Goal: Transaction & Acquisition: Purchase product/service

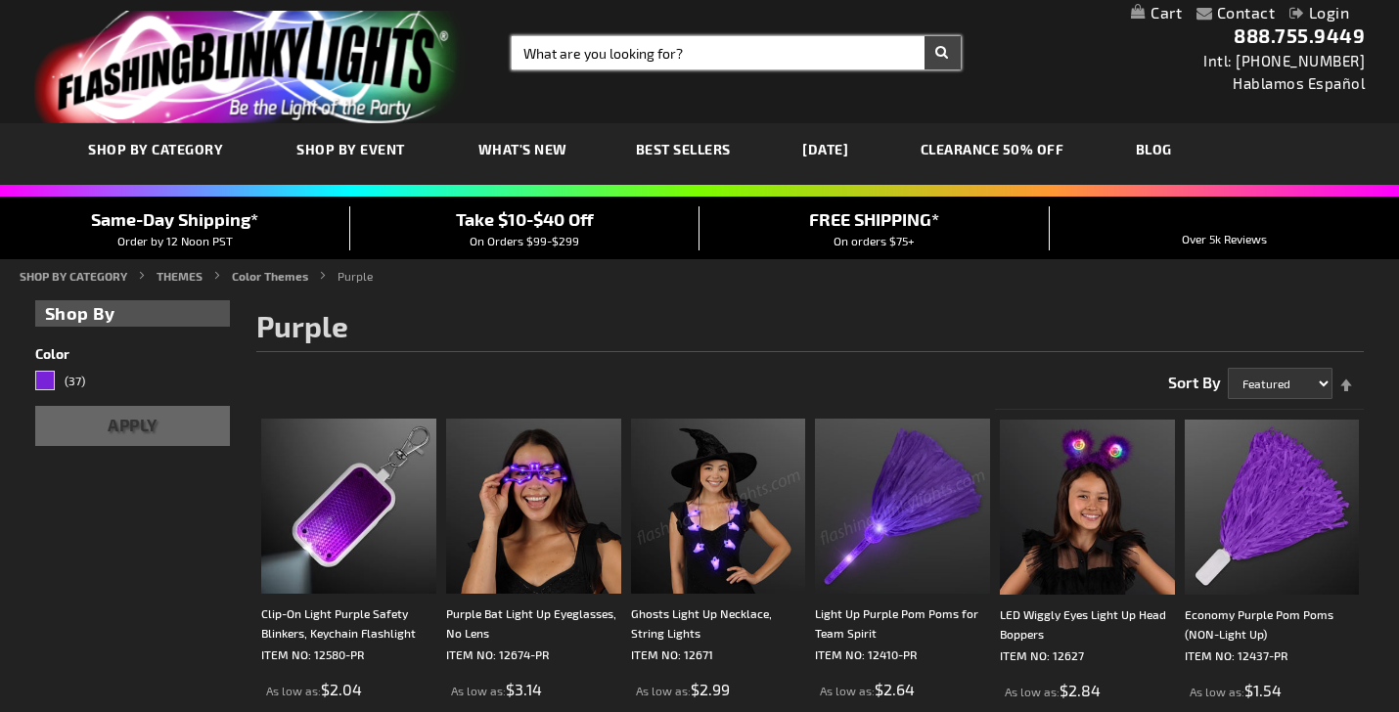
click at [563, 65] on input "Search" at bounding box center [736, 52] width 449 height 33
type input "sword"
click at [925, 36] on button "Search" at bounding box center [943, 52] width 36 height 33
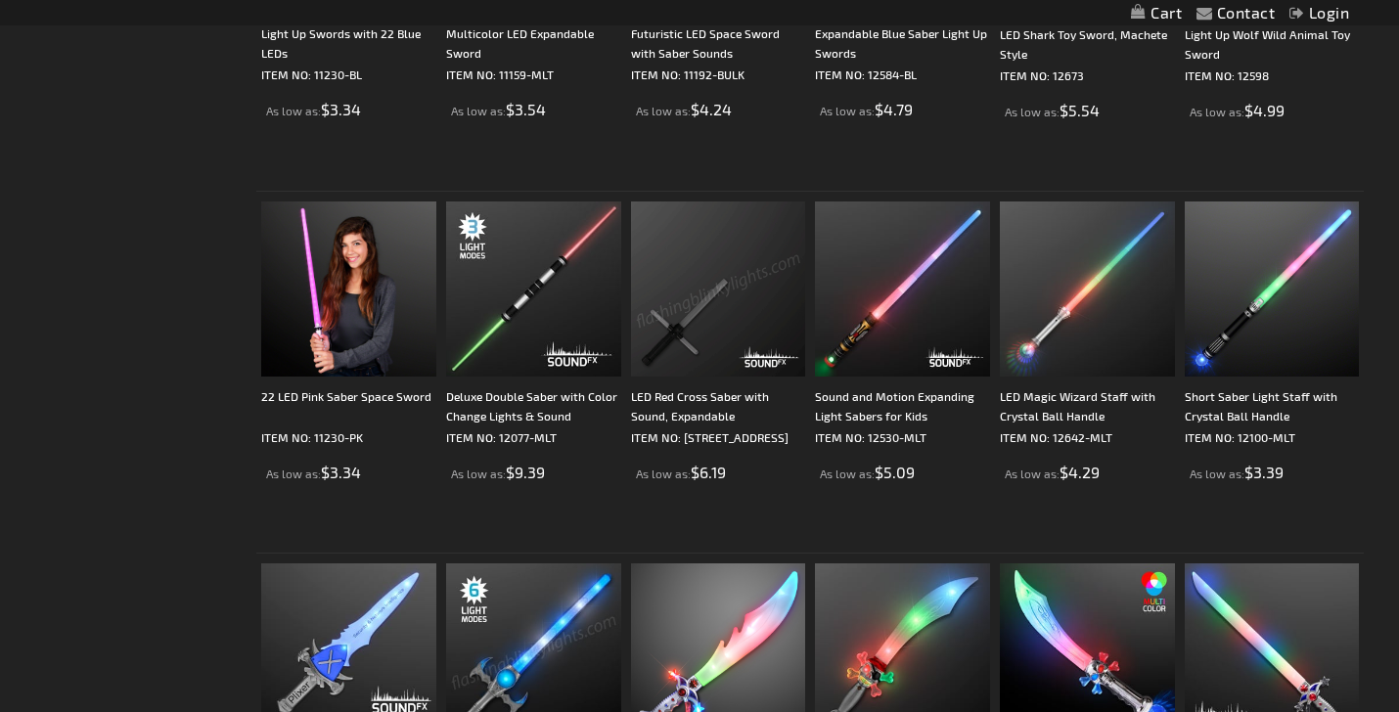
scroll to position [766, 0]
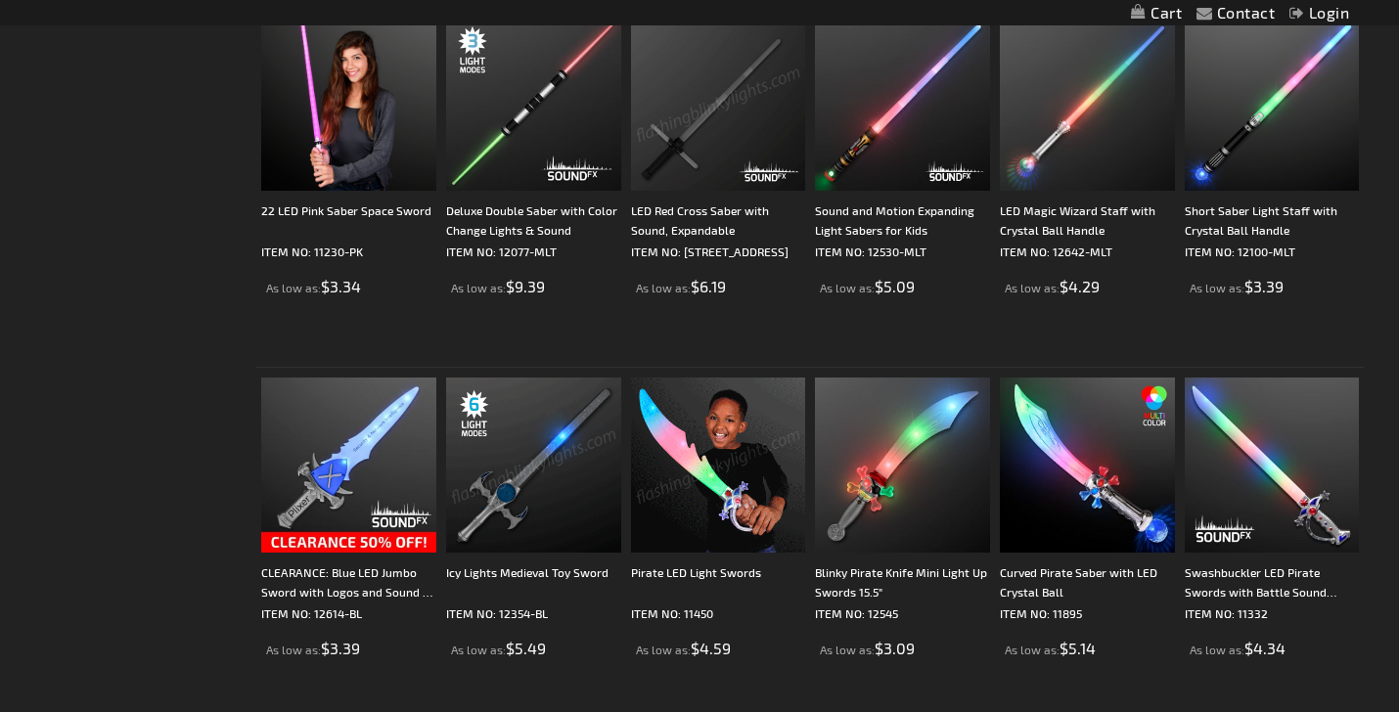
click at [555, 468] on img at bounding box center [533, 465] width 175 height 175
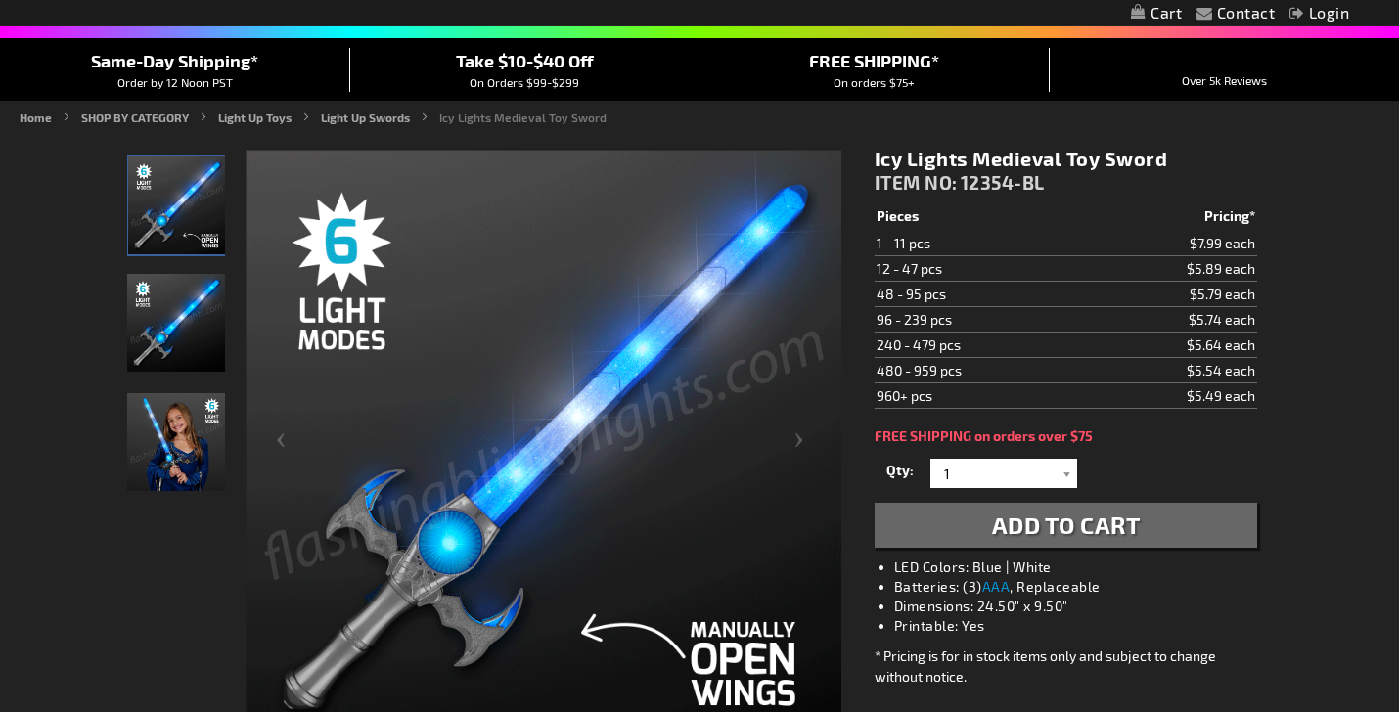
scroll to position [140, 0]
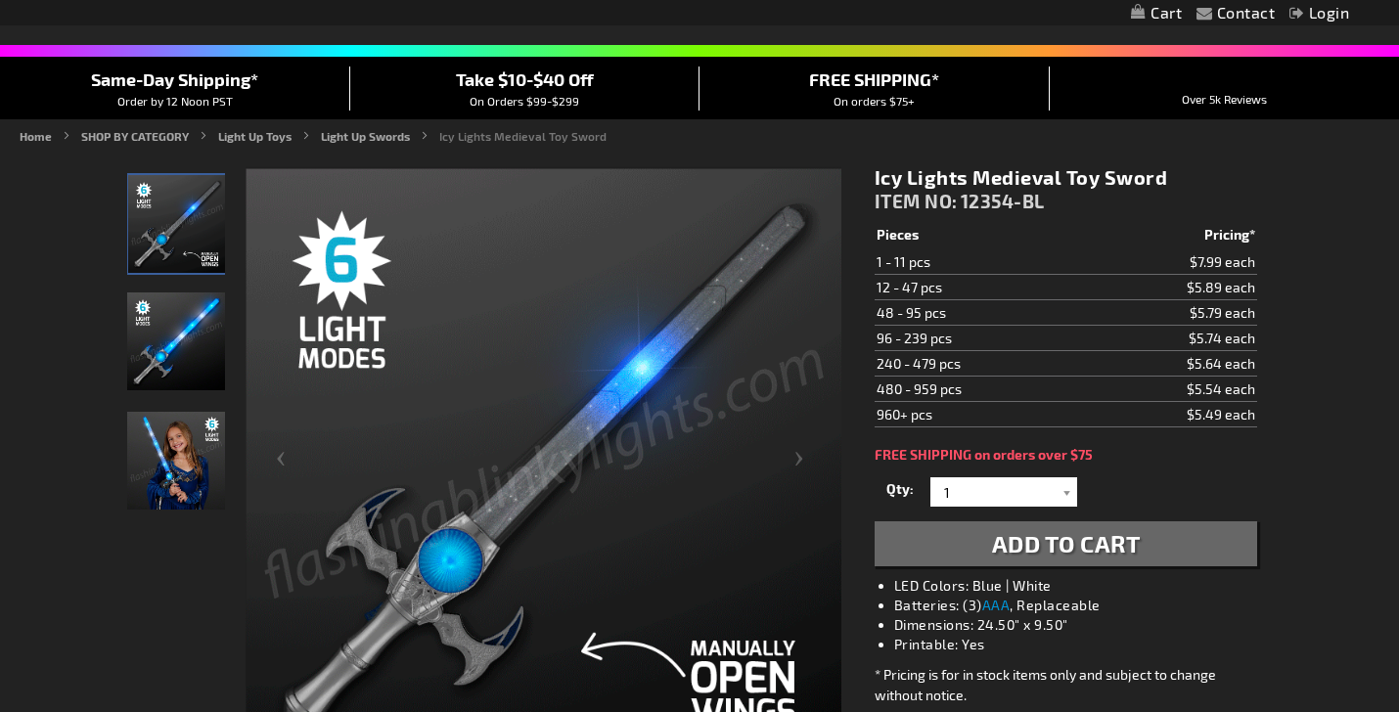
click at [174, 445] on img "Girl displaying Light Up Icy Medieval LED Sword" at bounding box center [176, 461] width 98 height 98
